Goal: Complete application form: Complete application form

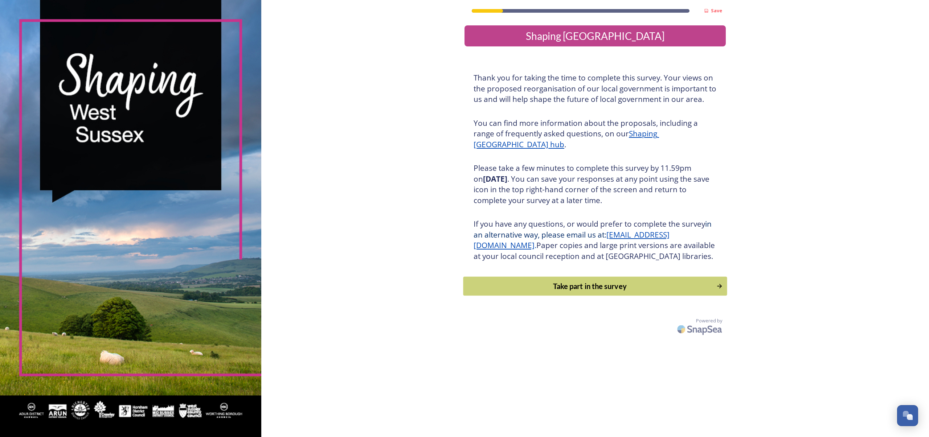
click at [559, 292] on div "Take part in the survey" at bounding box center [589, 286] width 245 height 11
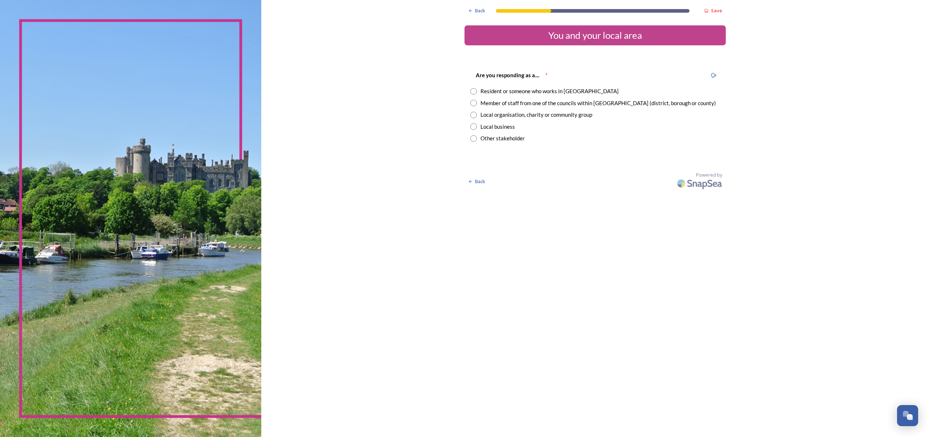
click at [470, 90] on input "radio" at bounding box center [473, 91] width 7 height 7
radio input "true"
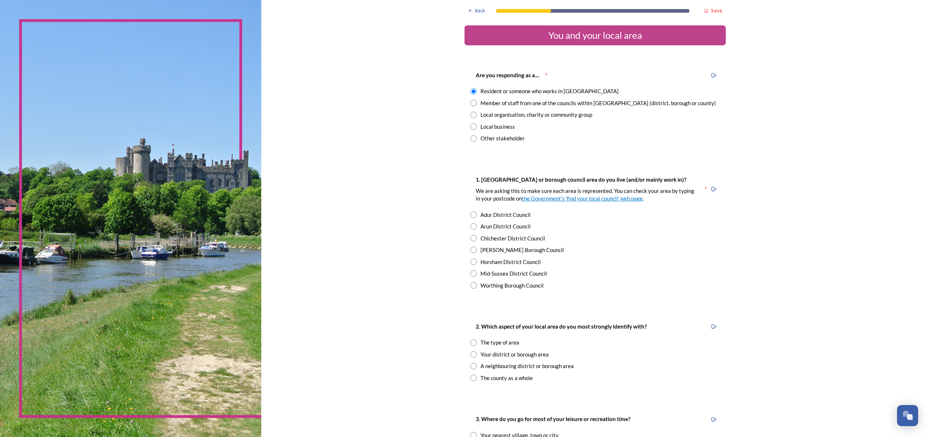
click at [470, 249] on input "radio" at bounding box center [473, 250] width 7 height 7
radio input "true"
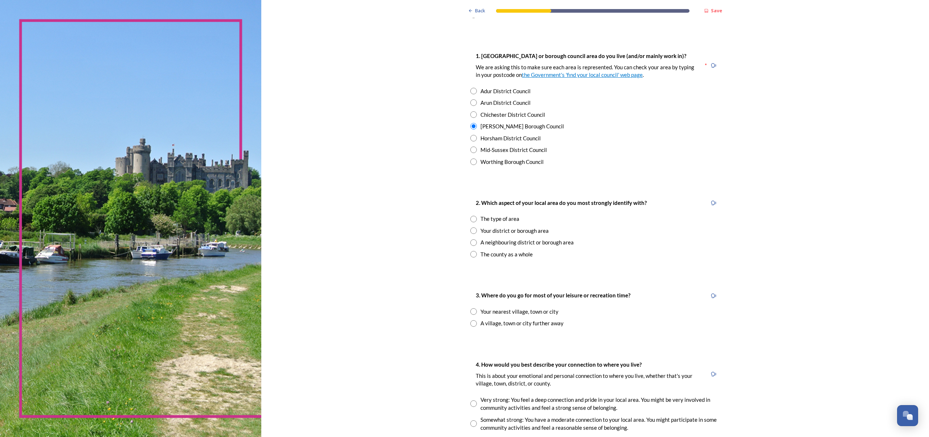
scroll to position [125, 0]
click at [470, 226] on input "radio" at bounding box center [473, 229] width 7 height 7
radio input "true"
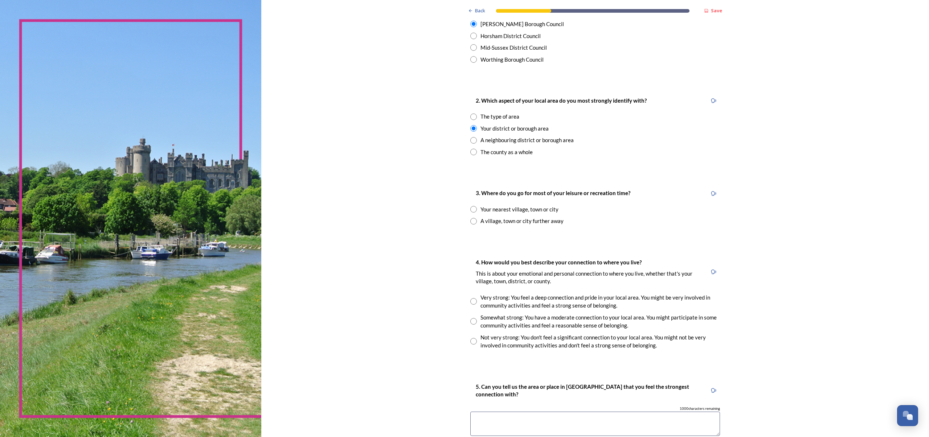
scroll to position [227, 0]
click at [470, 217] on input "radio" at bounding box center [473, 220] width 7 height 7
radio input "true"
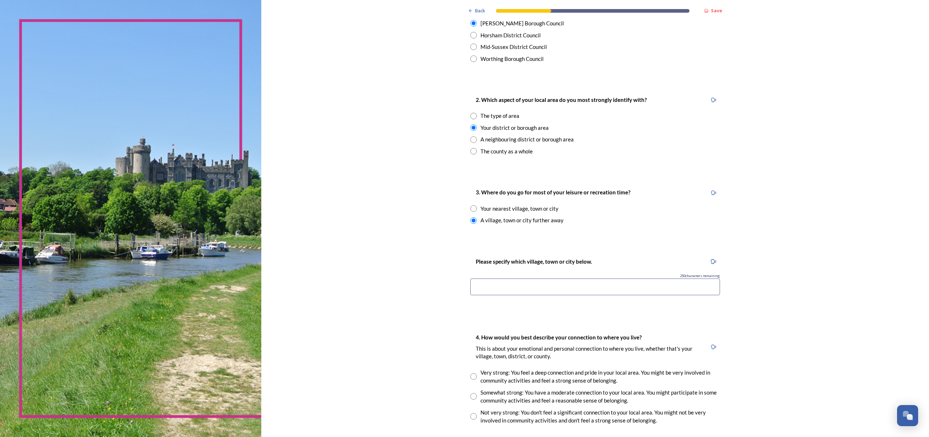
click at [475, 281] on input at bounding box center [595, 287] width 250 height 17
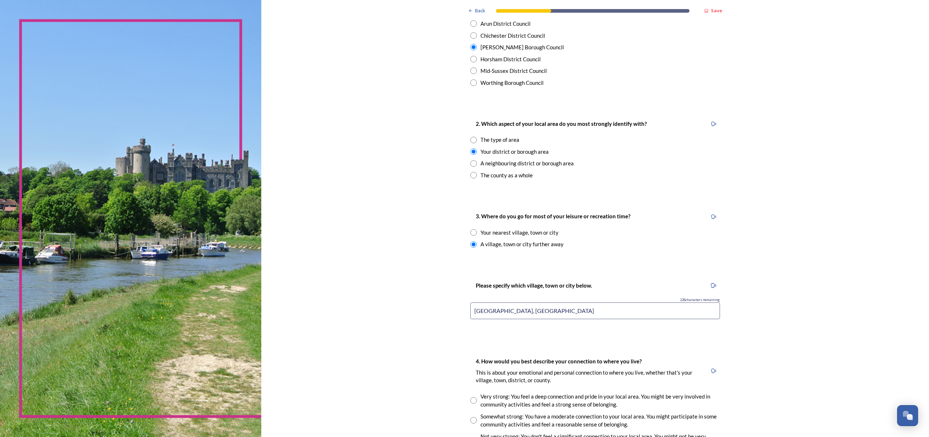
scroll to position [201, 0]
click at [490, 308] on input "[GEOGRAPHIC_DATA], [GEOGRAPHIC_DATA]" at bounding box center [595, 313] width 250 height 17
click at [525, 309] on input "[GEOGRAPHIC_DATA], [GEOGRAPHIC_DATA], [GEOGRAPHIC_DATA] coast" at bounding box center [595, 313] width 250 height 17
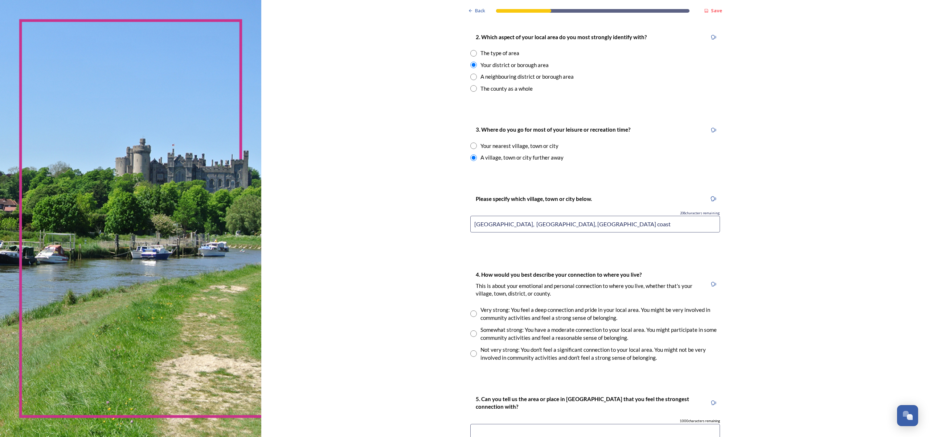
scroll to position [290, 0]
type input "[GEOGRAPHIC_DATA], [GEOGRAPHIC_DATA], [GEOGRAPHIC_DATA] coast"
click at [470, 330] on input "radio" at bounding box center [473, 333] width 7 height 7
radio input "true"
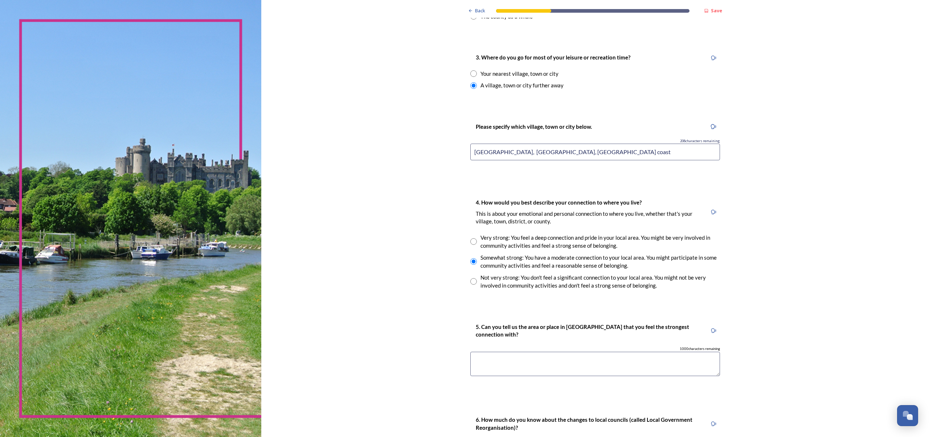
scroll to position [375, 0]
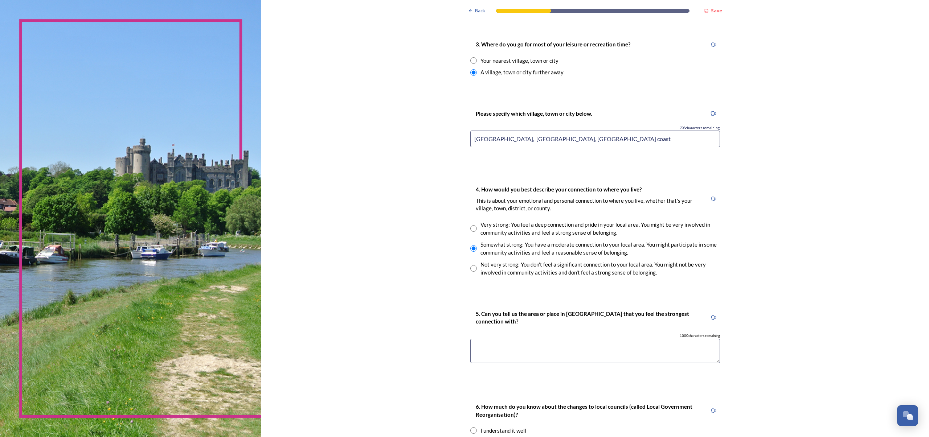
click at [482, 342] on textarea at bounding box center [595, 351] width 250 height 24
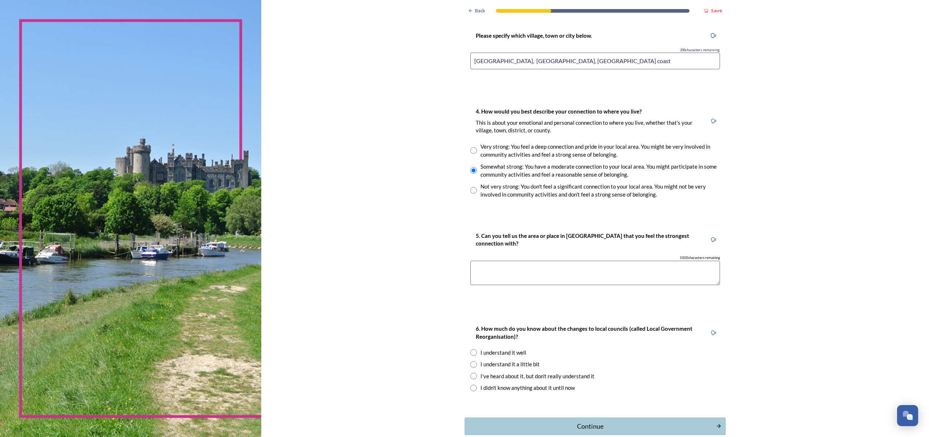
scroll to position [456, 0]
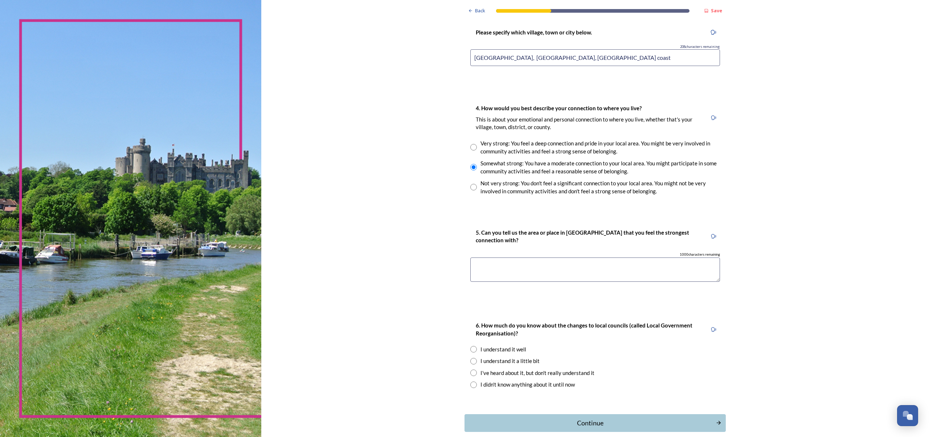
click at [470, 358] on input "radio" at bounding box center [473, 361] width 7 height 7
radio input "true"
click at [473, 262] on textarea at bounding box center [595, 270] width 250 height 24
click at [571, 53] on input "[GEOGRAPHIC_DATA], [GEOGRAPHIC_DATA], [GEOGRAPHIC_DATA] coast" at bounding box center [595, 57] width 250 height 17
type input "[GEOGRAPHIC_DATA], [GEOGRAPHIC_DATA], [GEOGRAPHIC_DATA], [GEOGRAPHIC_DATA]"
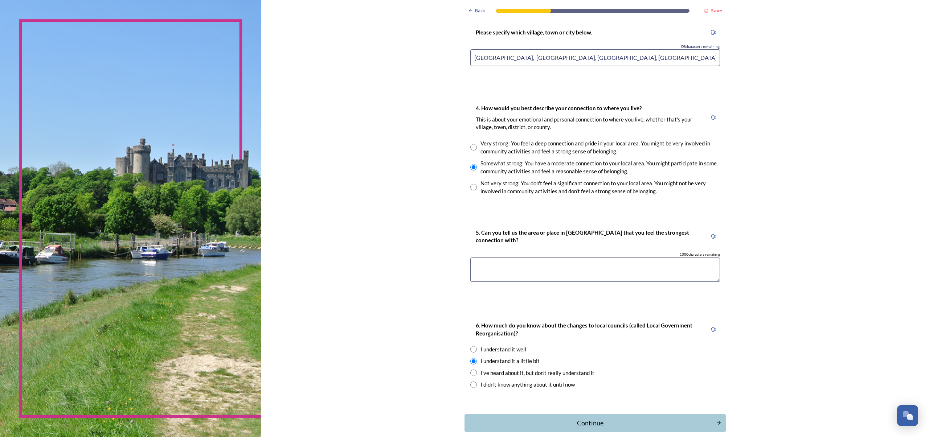
click at [477, 259] on textarea at bounding box center [595, 270] width 250 height 24
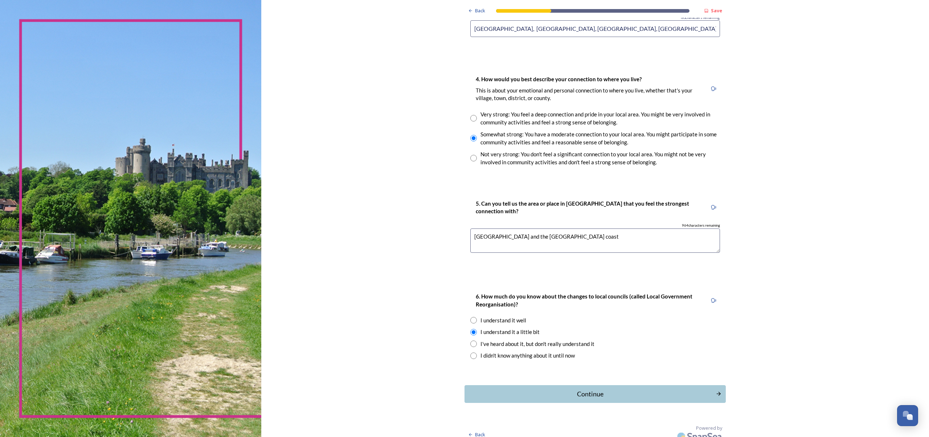
scroll to position [485, 0]
type textarea "[GEOGRAPHIC_DATA] and the [GEOGRAPHIC_DATA] coast"
click at [581, 390] on div "Continue" at bounding box center [590, 395] width 246 height 10
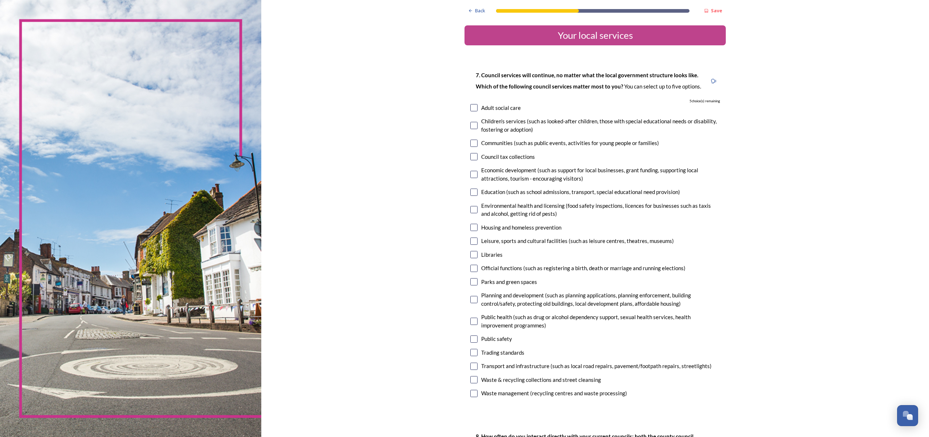
click at [470, 190] on input "checkbox" at bounding box center [473, 192] width 7 height 7
checkbox input "true"
click at [470, 363] on input "checkbox" at bounding box center [473, 366] width 7 height 7
checkbox input "true"
click at [470, 376] on input "checkbox" at bounding box center [473, 379] width 7 height 7
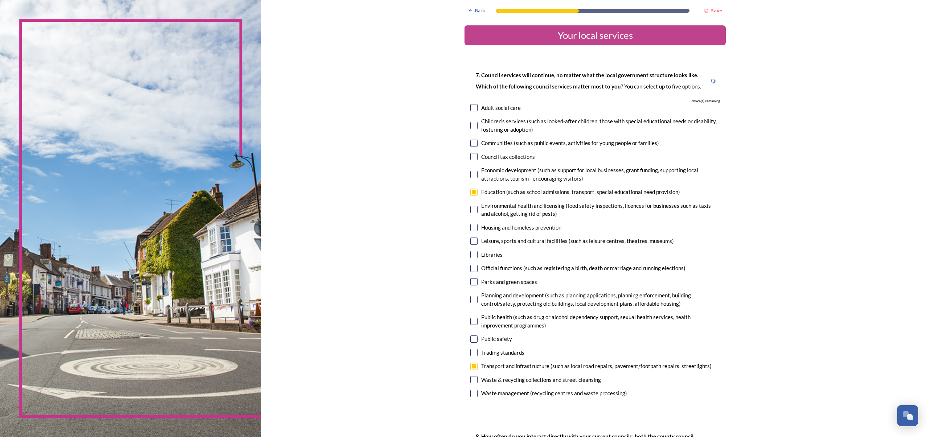
checkbox input "true"
click at [470, 251] on input "checkbox" at bounding box center [473, 254] width 7 height 7
checkbox input "true"
click at [470, 266] on input "checkbox" at bounding box center [473, 268] width 7 height 7
checkbox input "true"
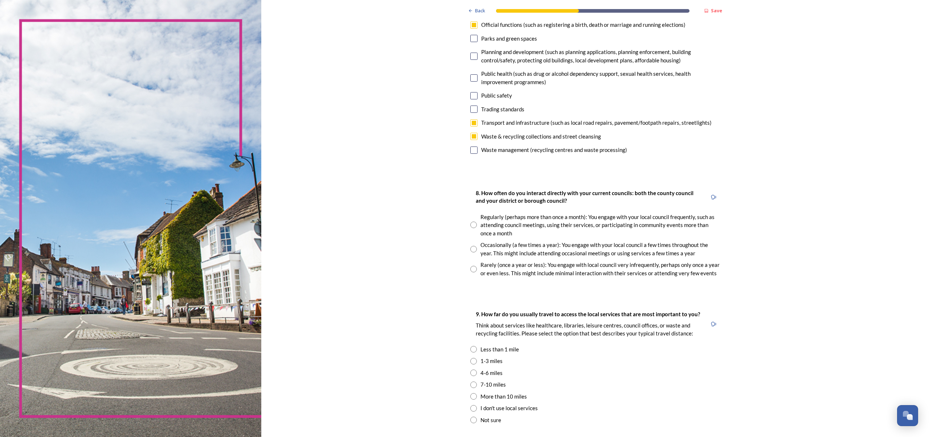
scroll to position [0, 0]
click at [470, 247] on input "radio" at bounding box center [473, 250] width 7 height 7
radio input "true"
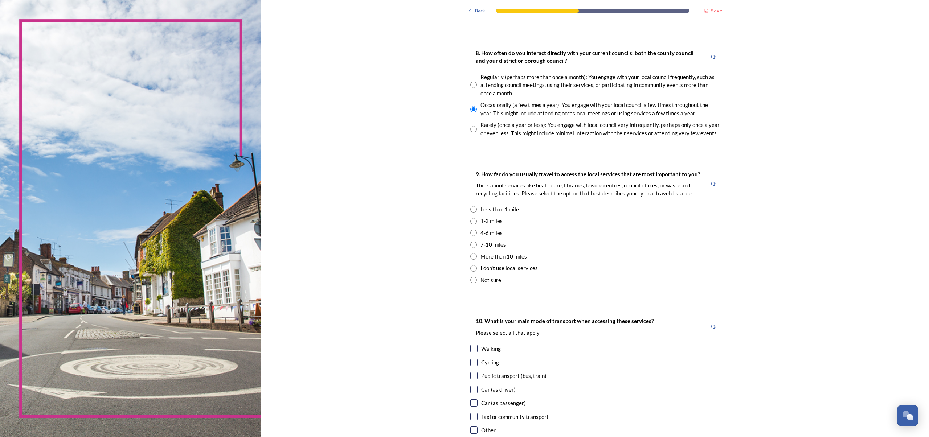
scroll to position [384, 0]
click at [470, 229] on input "radio" at bounding box center [473, 232] width 7 height 7
radio input "true"
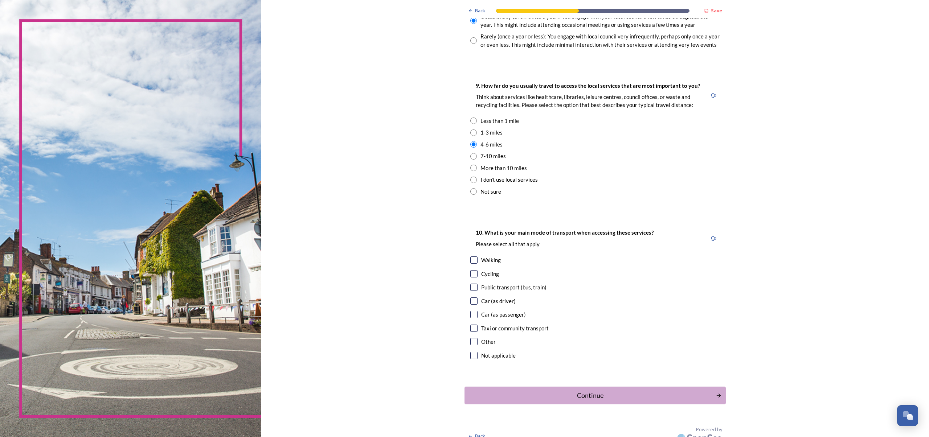
scroll to position [472, 0]
click at [470, 284] on input "checkbox" at bounding box center [473, 287] width 7 height 7
checkbox input "true"
click at [470, 298] on input "checkbox" at bounding box center [473, 301] width 7 height 7
checkbox input "true"
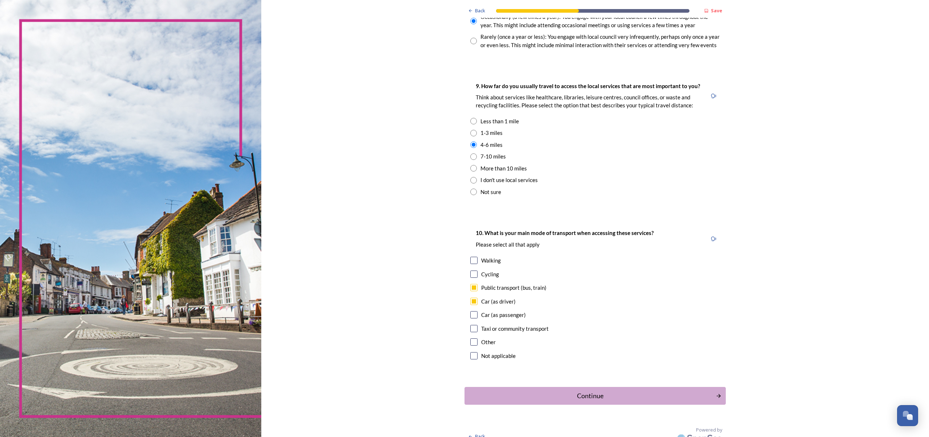
click at [470, 257] on input "checkbox" at bounding box center [473, 260] width 7 height 7
checkbox input "true"
click at [581, 391] on div "Continue" at bounding box center [590, 396] width 246 height 10
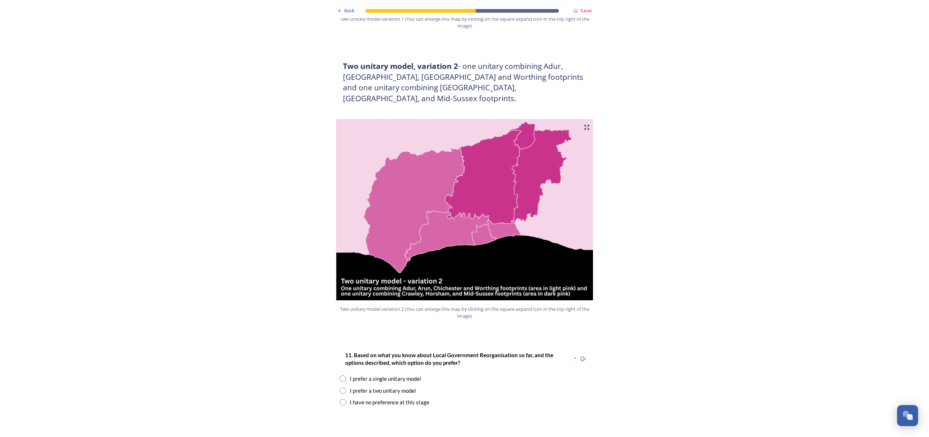
scroll to position [667, 0]
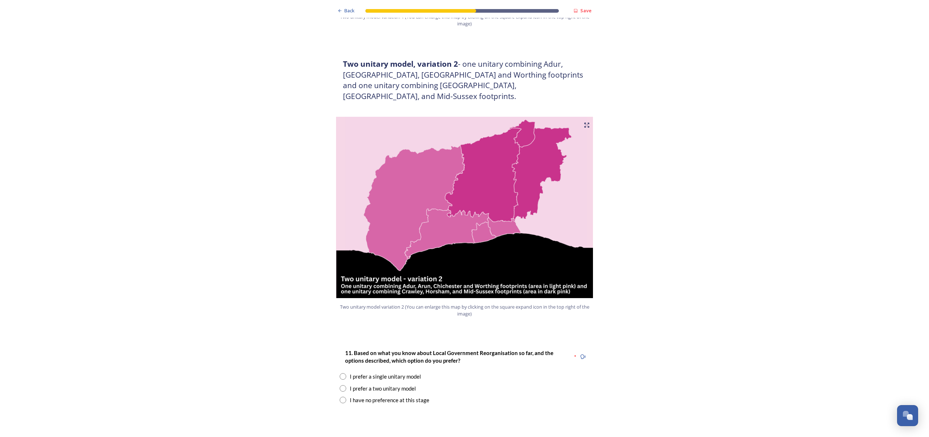
click at [343, 385] on input "radio" at bounding box center [343, 388] width 7 height 7
radio input "true"
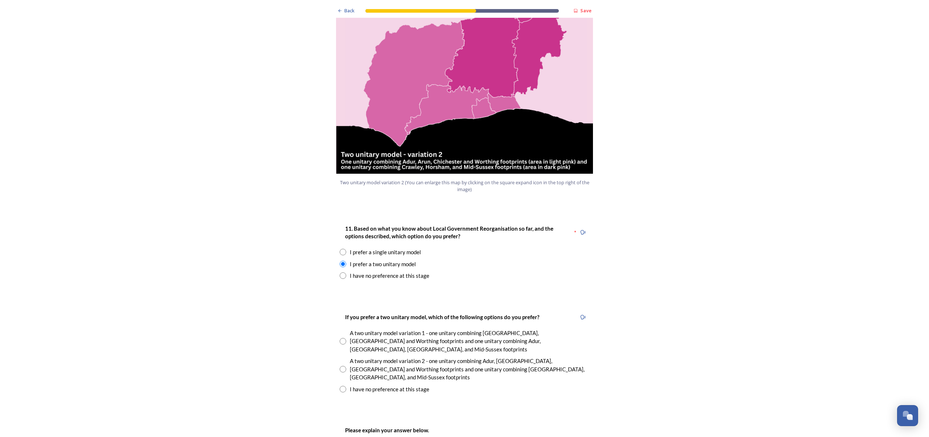
scroll to position [792, 0]
click at [343, 386] on input "radio" at bounding box center [343, 389] width 7 height 7
radio input "true"
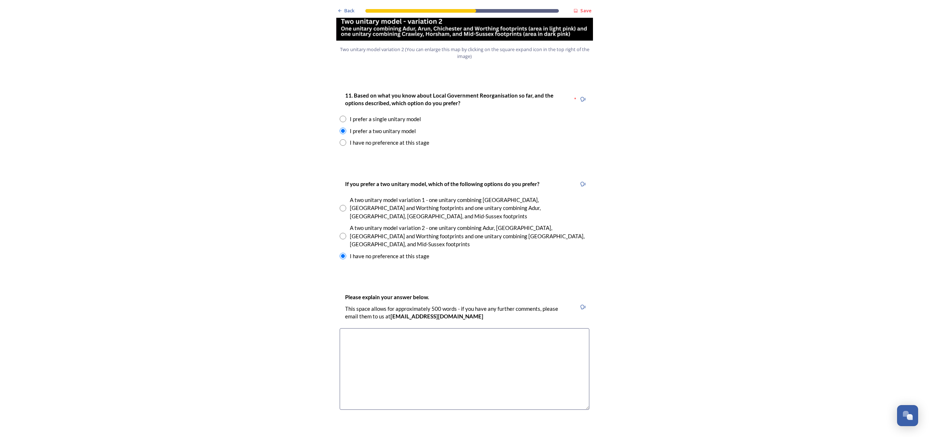
scroll to position [925, 0]
click at [373, 327] on textarea at bounding box center [465, 368] width 250 height 82
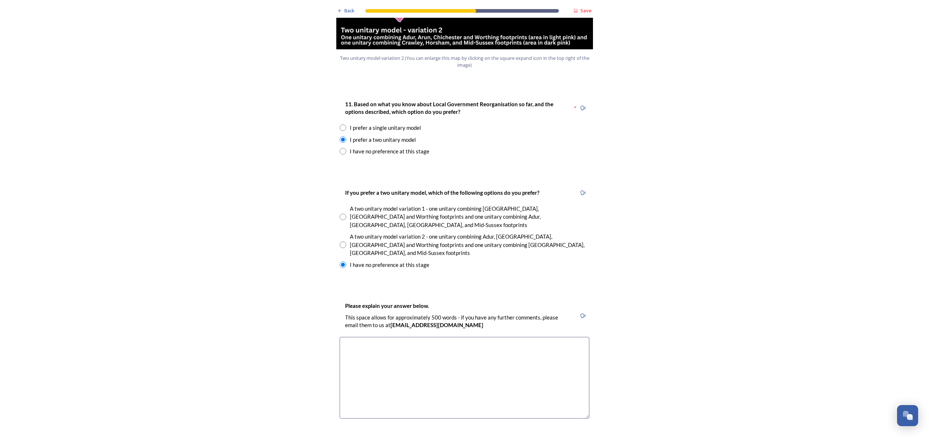
scroll to position [914, 0]
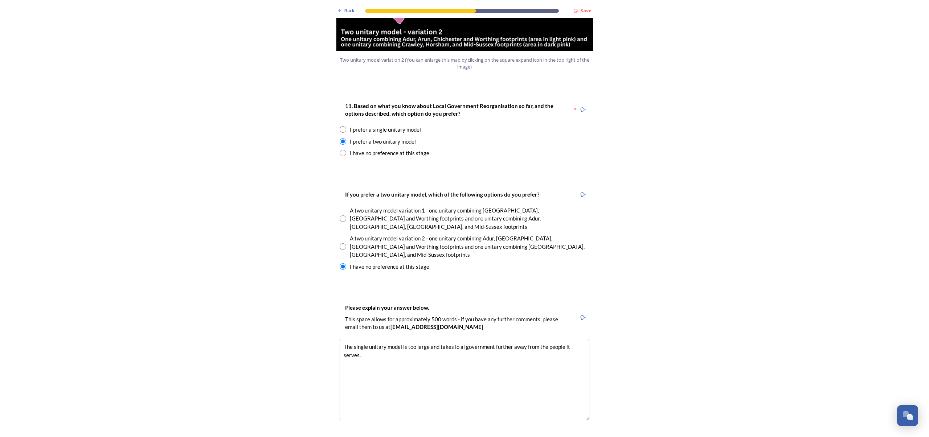
click at [458, 339] on textarea "The single unitary model is too large and takes lo al government further away f…" at bounding box center [465, 380] width 250 height 82
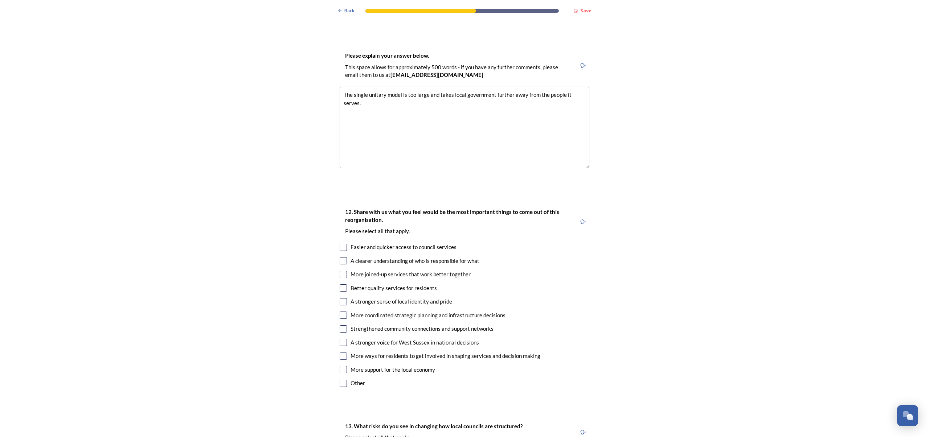
scroll to position [1170, 0]
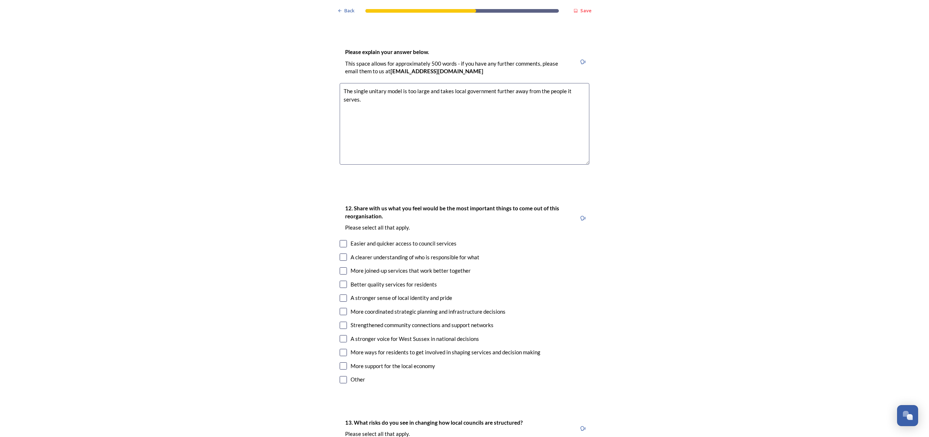
type textarea "The single unitary model is too large and takes local government further away f…"
click at [343, 281] on input "checkbox" at bounding box center [343, 284] width 7 height 7
checkbox input "true"
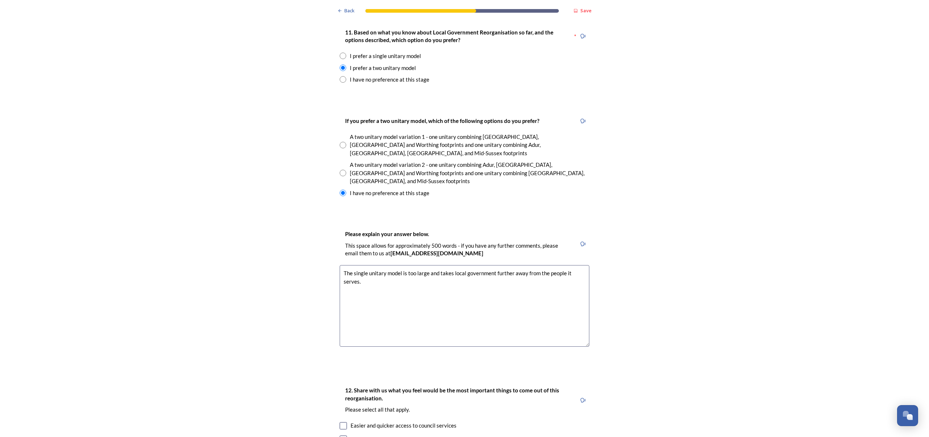
scroll to position [1002, 0]
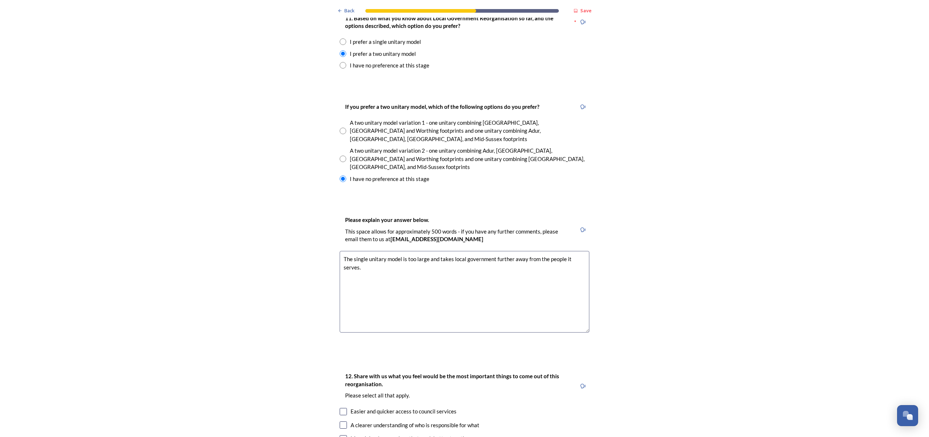
click at [369, 251] on textarea "The single unitary model is too large and takes local government further away f…" at bounding box center [465, 292] width 250 height 82
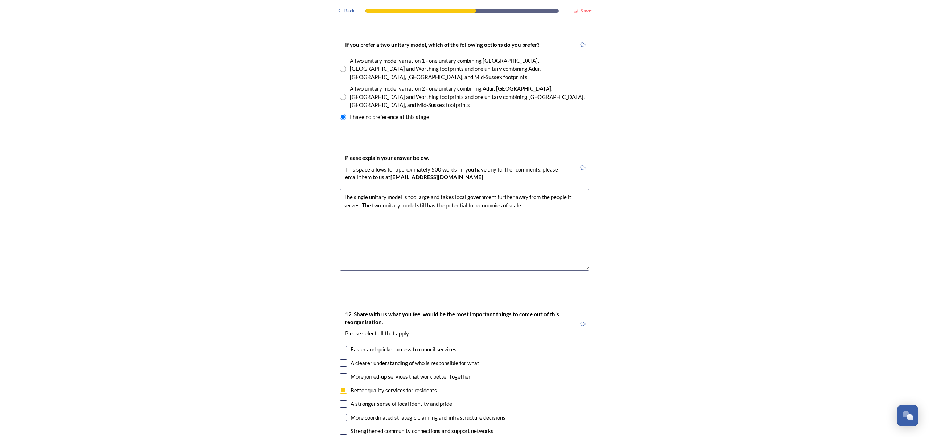
scroll to position [1064, 0]
type textarea "The single unitary model is too large and takes local government further away f…"
click at [346, 413] on input "checkbox" at bounding box center [343, 416] width 7 height 7
checkbox input "true"
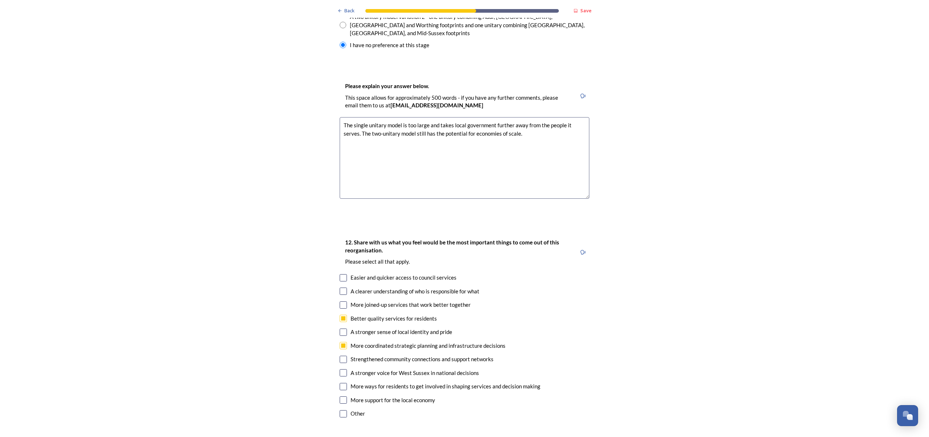
scroll to position [1136, 0]
click at [343, 396] on input "checkbox" at bounding box center [343, 399] width 7 height 7
checkbox input "true"
click at [343, 274] on input "checkbox" at bounding box center [343, 277] width 7 height 7
checkbox input "true"
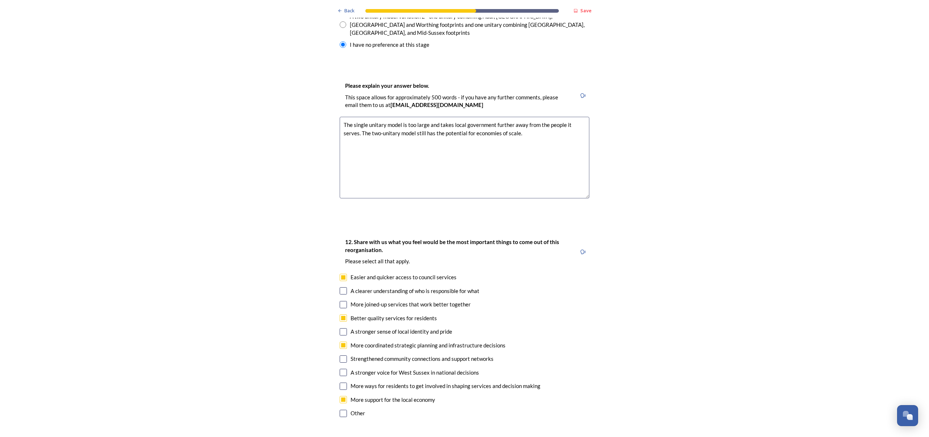
click at [344, 301] on input "checkbox" at bounding box center [343, 304] width 7 height 7
checkbox input "true"
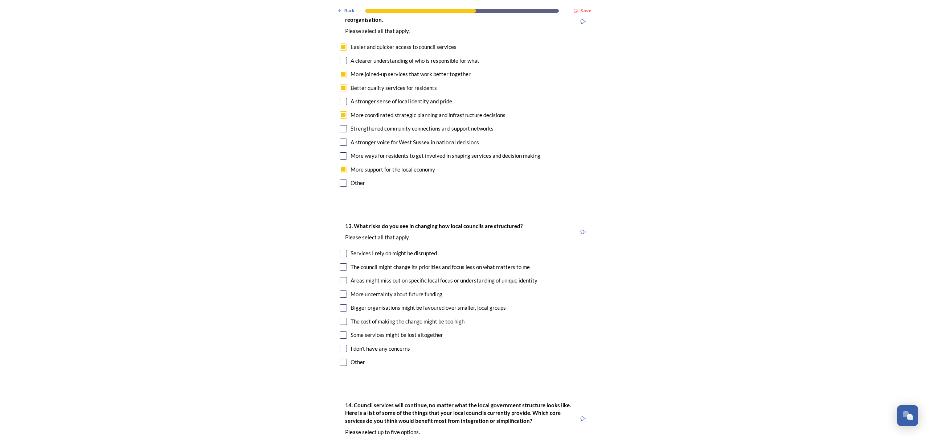
scroll to position [1368, 0]
click at [344, 249] on input "checkbox" at bounding box center [343, 252] width 7 height 7
checkbox input "true"
click at [341, 289] on input "checkbox" at bounding box center [343, 292] width 7 height 7
checkbox input "true"
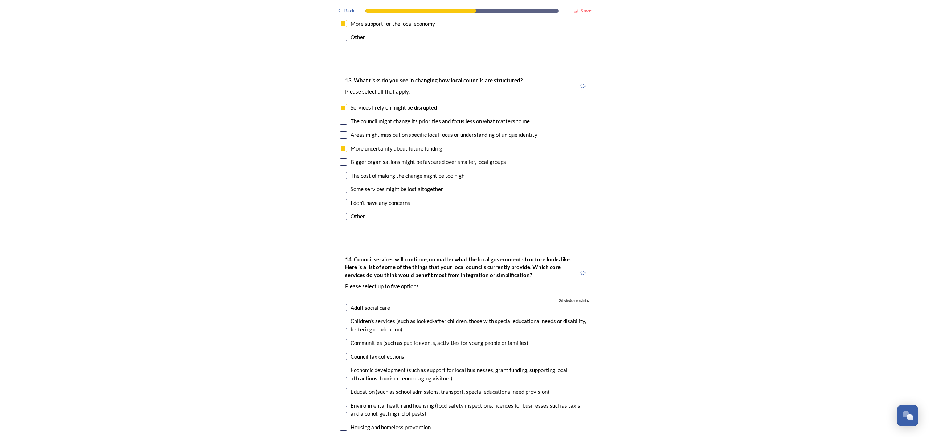
scroll to position [0, 0]
click at [342, 388] on input "checkbox" at bounding box center [343, 391] width 7 height 7
checkbox input "true"
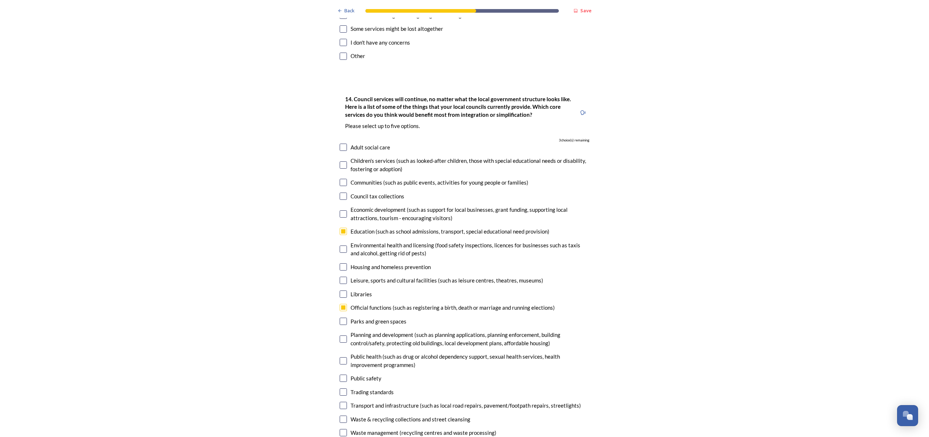
scroll to position [1673, 0]
click at [344, 402] on input "checkbox" at bounding box center [343, 405] width 7 height 7
checkbox input "true"
click at [345, 210] on input "checkbox" at bounding box center [343, 213] width 7 height 7
checkbox input "true"
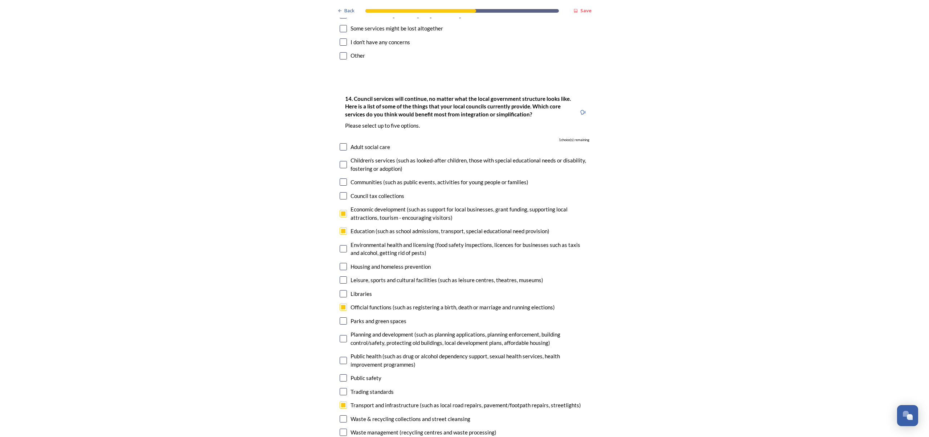
click at [343, 263] on input "checkbox" at bounding box center [343, 266] width 7 height 7
checkbox input "true"
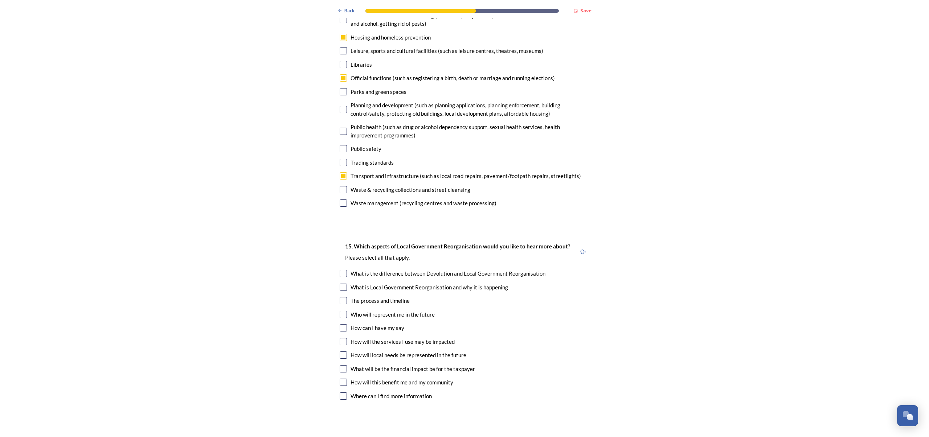
scroll to position [1903, 0]
drag, startPoint x: 343, startPoint y: 229, endPoint x: 228, endPoint y: 218, distance: 115.9
click at [342, 283] on input "checkbox" at bounding box center [343, 286] width 7 height 7
checkbox input "true"
click at [343, 310] on input "checkbox" at bounding box center [343, 313] width 7 height 7
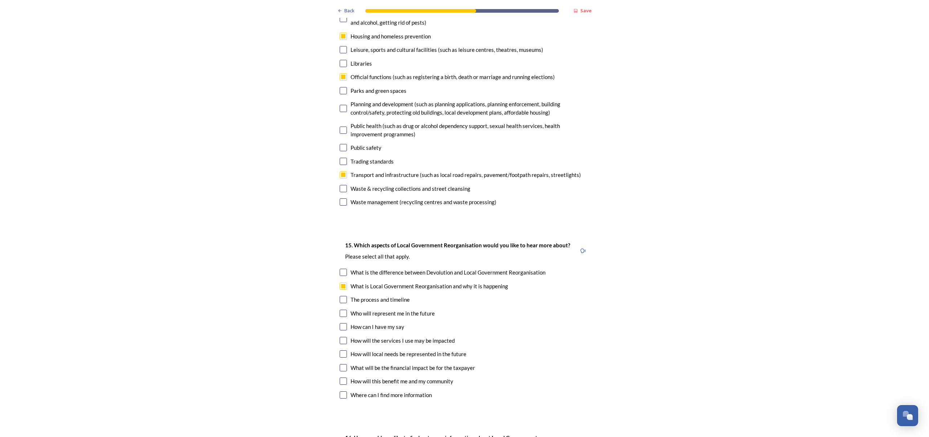
checkbox input "true"
click at [343, 378] on input "checkbox" at bounding box center [343, 381] width 7 height 7
checkbox input "true"
drag, startPoint x: 343, startPoint y: 285, endPoint x: 347, endPoint y: 287, distance: 4.4
click at [343, 337] on input "checkbox" at bounding box center [343, 340] width 7 height 7
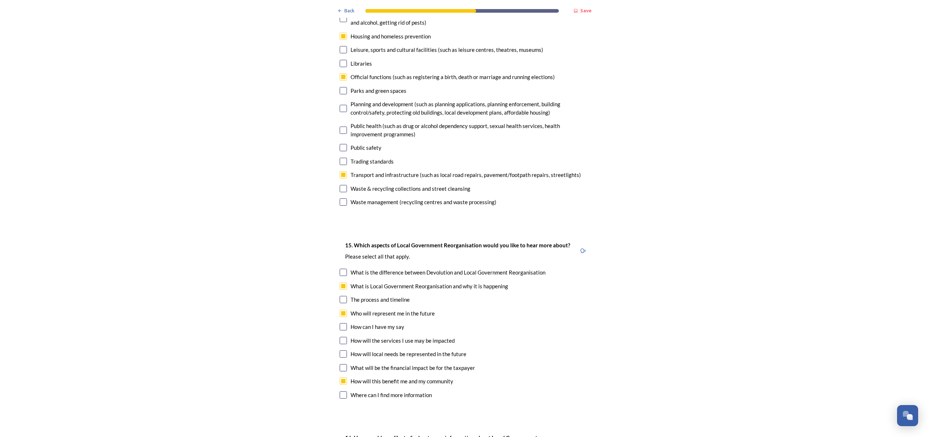
checkbox input "true"
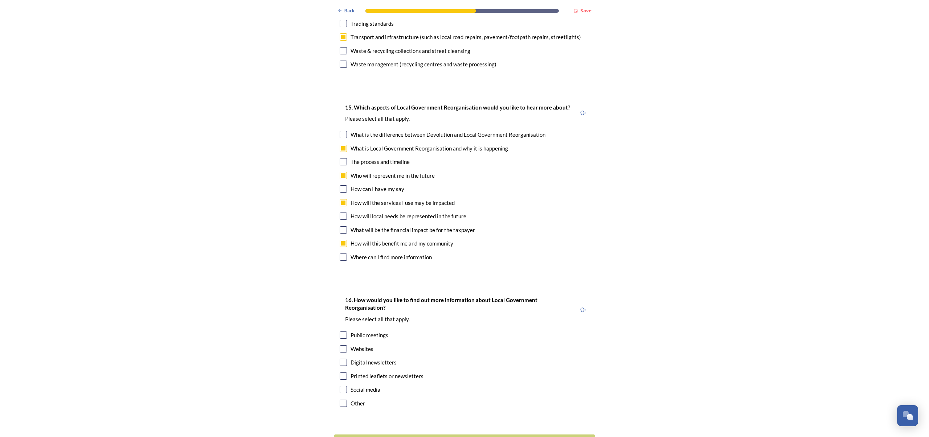
scroll to position [2041, 0]
click at [344, 359] on input "checkbox" at bounding box center [343, 362] width 7 height 7
checkbox input "true"
click at [344, 346] on input "checkbox" at bounding box center [343, 349] width 7 height 7
checkbox input "true"
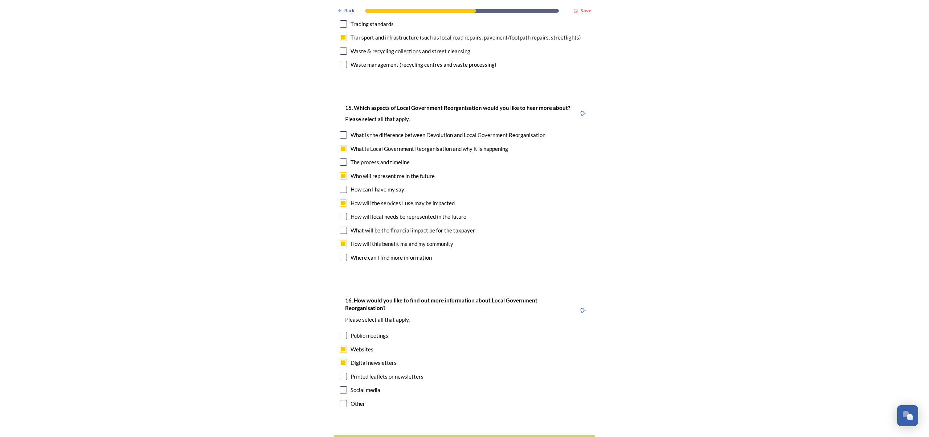
click at [342, 332] on input "checkbox" at bounding box center [343, 335] width 7 height 7
checkbox input "true"
click at [465, 437] on div "Continue" at bounding box center [460, 444] width 246 height 10
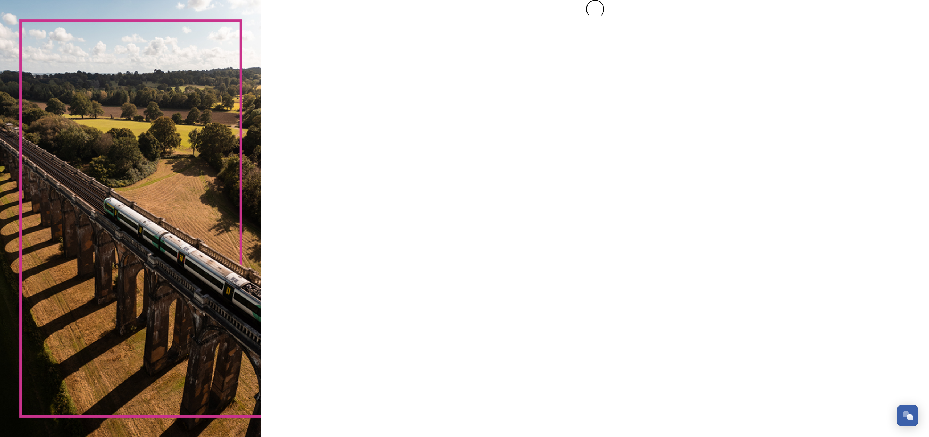
scroll to position [0, 0]
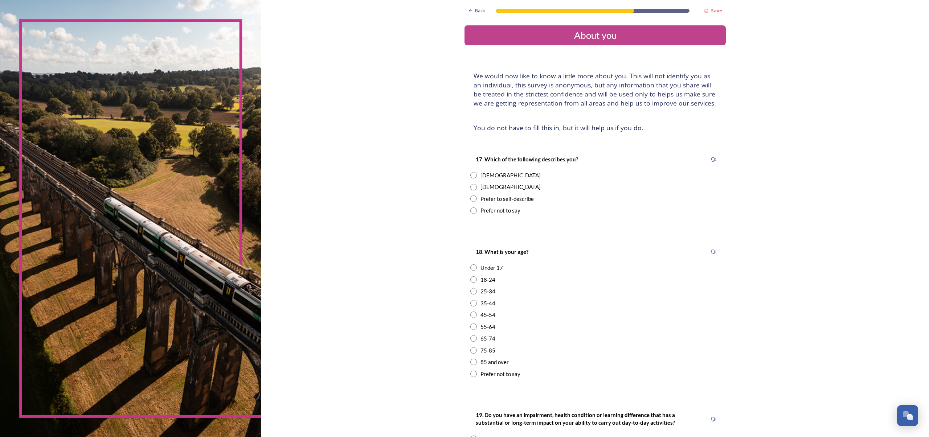
click at [470, 184] on input "radio" at bounding box center [473, 187] width 7 height 7
radio input "true"
click at [470, 347] on input "radio" at bounding box center [473, 350] width 7 height 7
radio input "true"
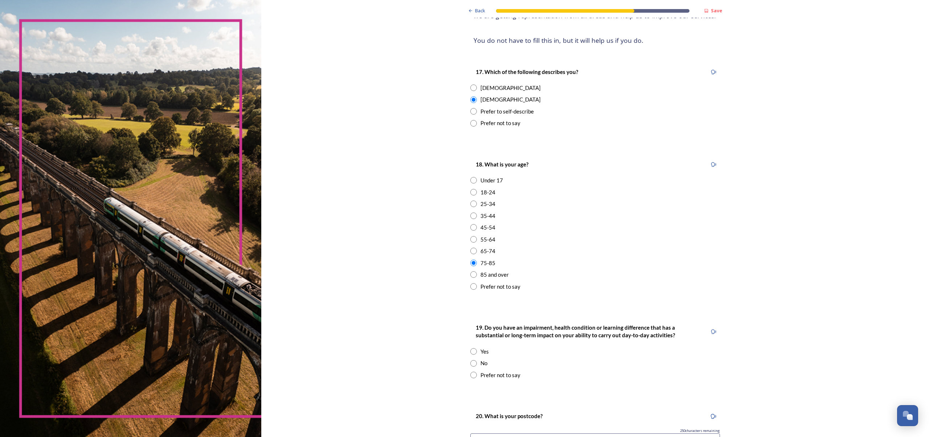
scroll to position [88, 0]
drag, startPoint x: 461, startPoint y: 357, endPoint x: 483, endPoint y: 355, distance: 22.6
click at [470, 360] on input "radio" at bounding box center [473, 363] width 7 height 7
radio input "true"
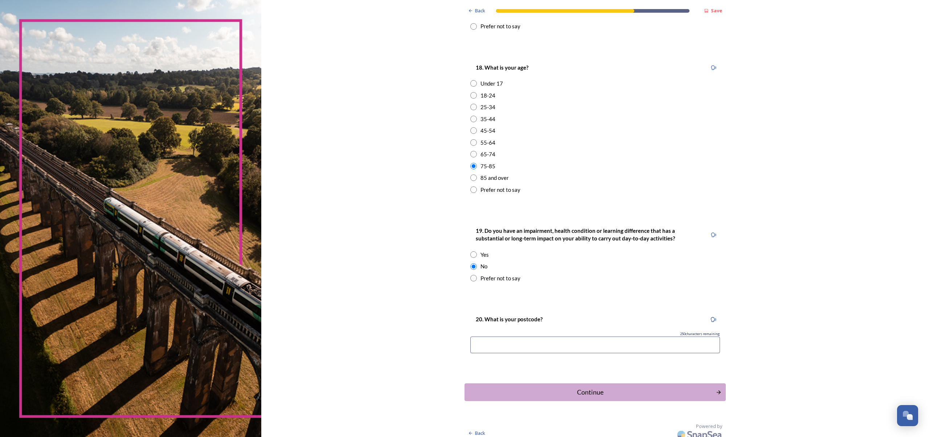
scroll to position [184, 0]
click at [479, 341] on input at bounding box center [595, 345] width 250 height 17
type input "RH10 7EF"
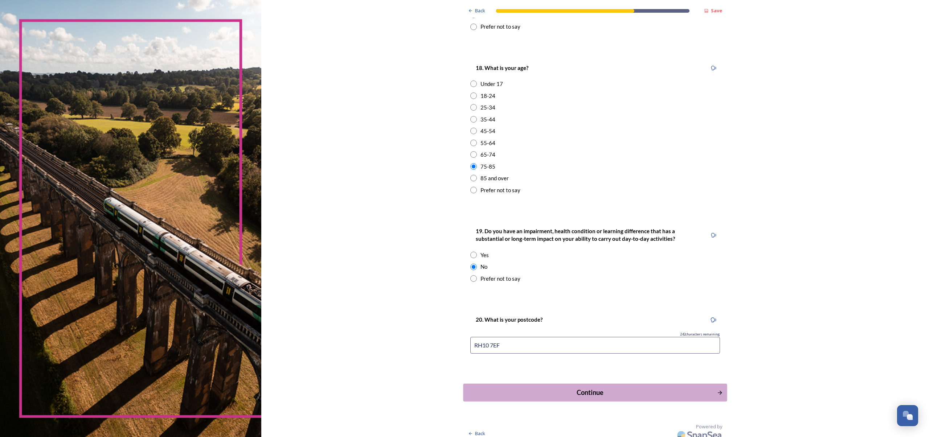
click at [578, 388] on div "Continue" at bounding box center [590, 393] width 246 height 10
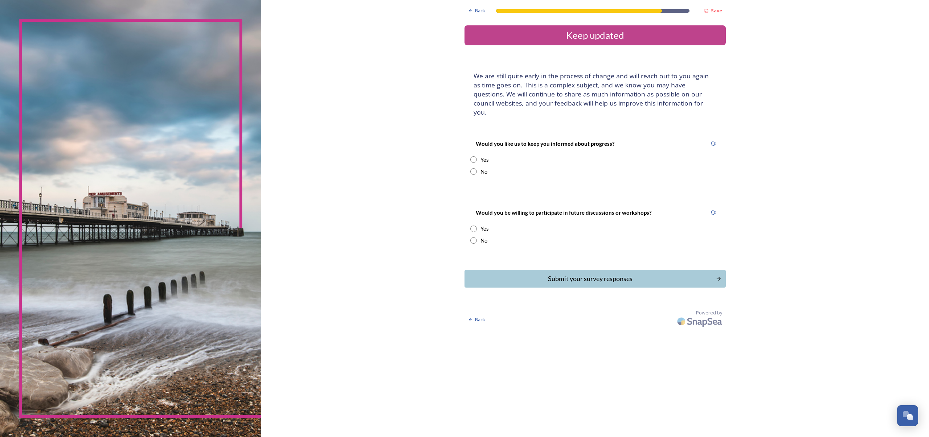
click at [470, 156] on input "radio" at bounding box center [473, 159] width 7 height 7
radio input "true"
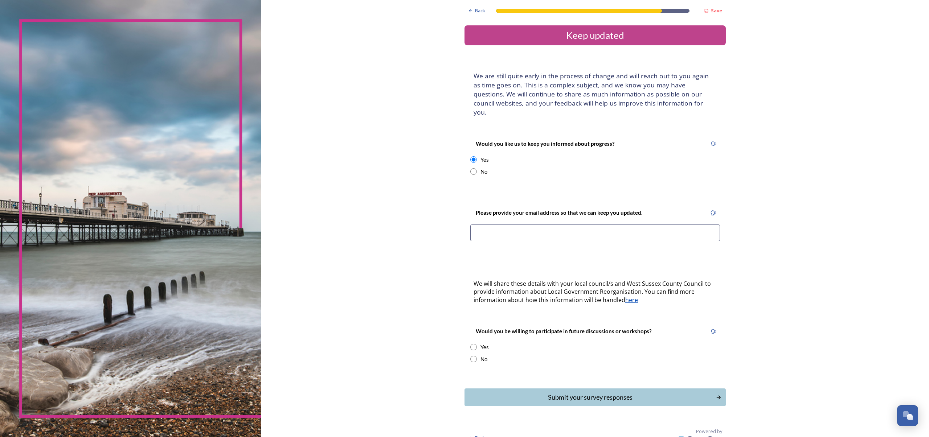
click at [487, 225] on input at bounding box center [595, 233] width 250 height 17
type input "gordonmwparry"
type input "[EMAIL_ADDRESS][DOMAIN_NAME]"
drag, startPoint x: 457, startPoint y: 333, endPoint x: 452, endPoint y: 334, distance: 5.1
click at [470, 344] on input "radio" at bounding box center [473, 347] width 7 height 7
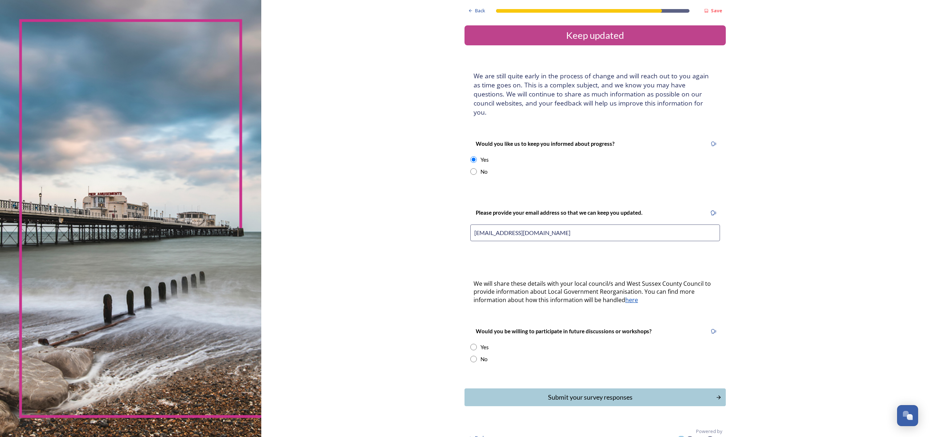
radio input "true"
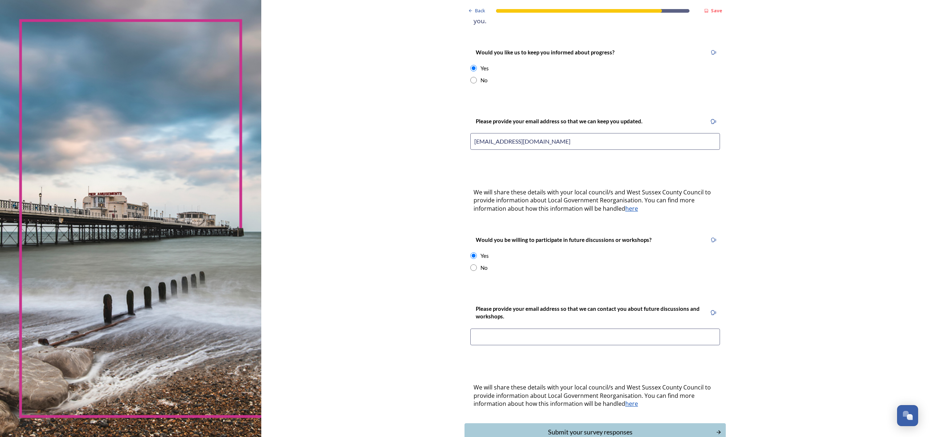
scroll to position [93, 0]
click at [484, 328] on input at bounding box center [595, 336] width 250 height 17
type input "g"
type input "[EMAIL_ADDRESS][DOMAIN_NAME]"
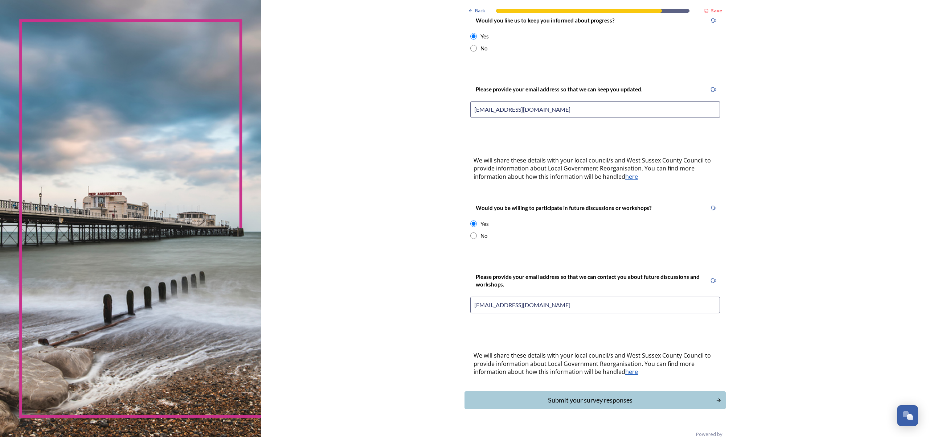
scroll to position [123, 0]
click at [570, 396] on div "Submit your survey responses" at bounding box center [590, 401] width 246 height 10
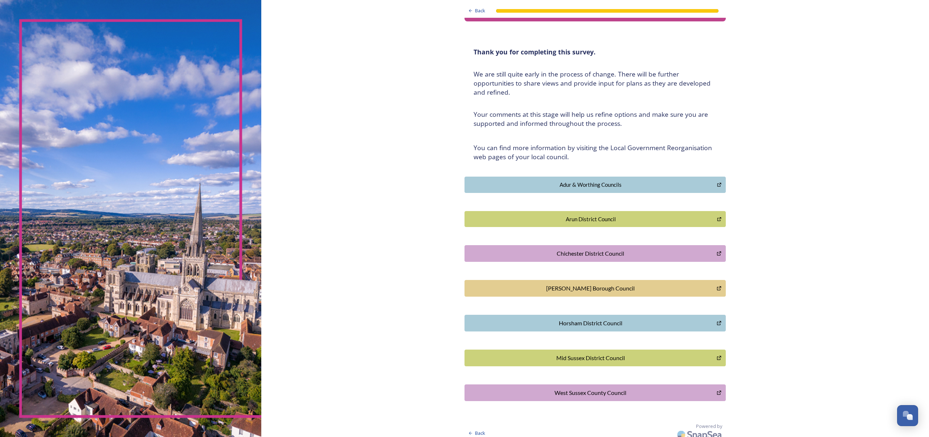
scroll to position [24, 0]
